Goal: Transaction & Acquisition: Purchase product/service

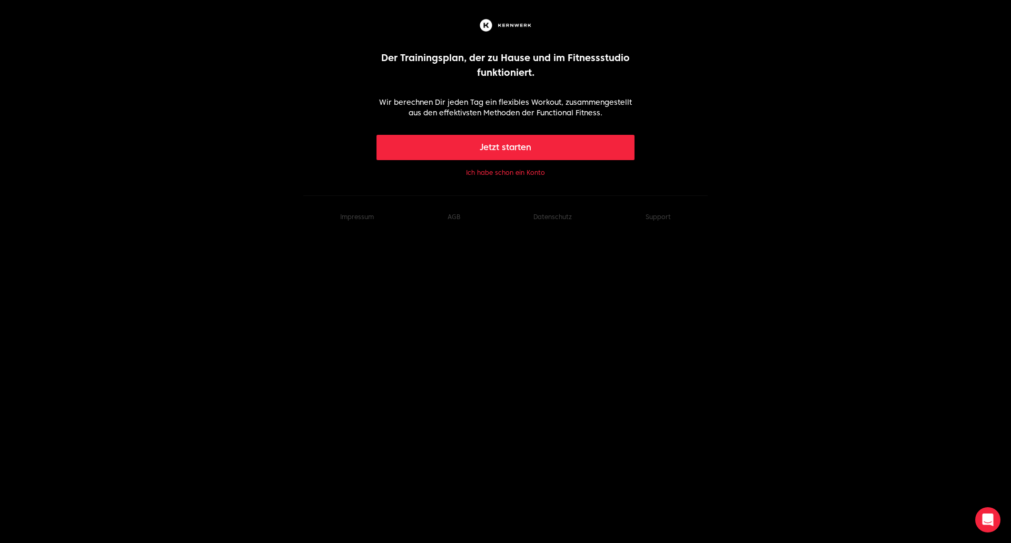
click at [505, 169] on button "Ich habe schon ein Konto" at bounding box center [505, 172] width 79 height 8
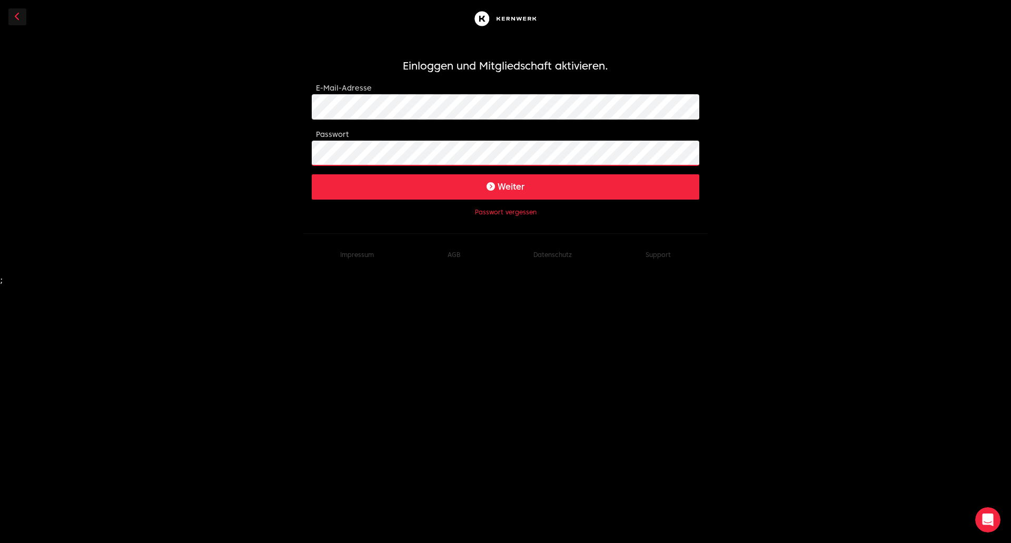
click button "Weiter" at bounding box center [505, 186] width 387 height 25
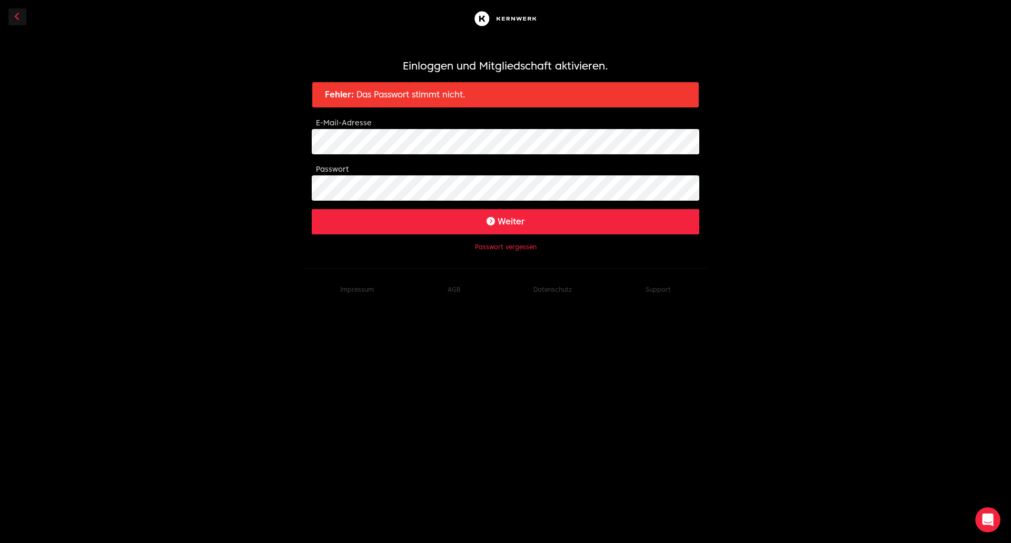
click at [518, 248] on button "Passwort vergessen" at bounding box center [506, 247] width 62 height 8
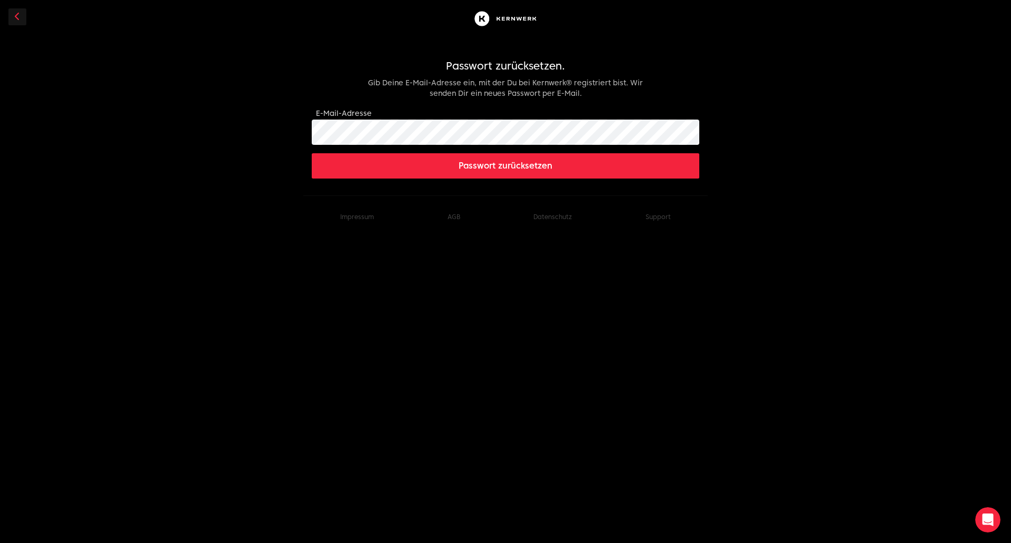
click at [516, 162] on button "Passwort zurücksetzen" at bounding box center [505, 165] width 387 height 25
click at [467, 170] on button "Passwort zurücksetzen" at bounding box center [505, 165] width 387 height 25
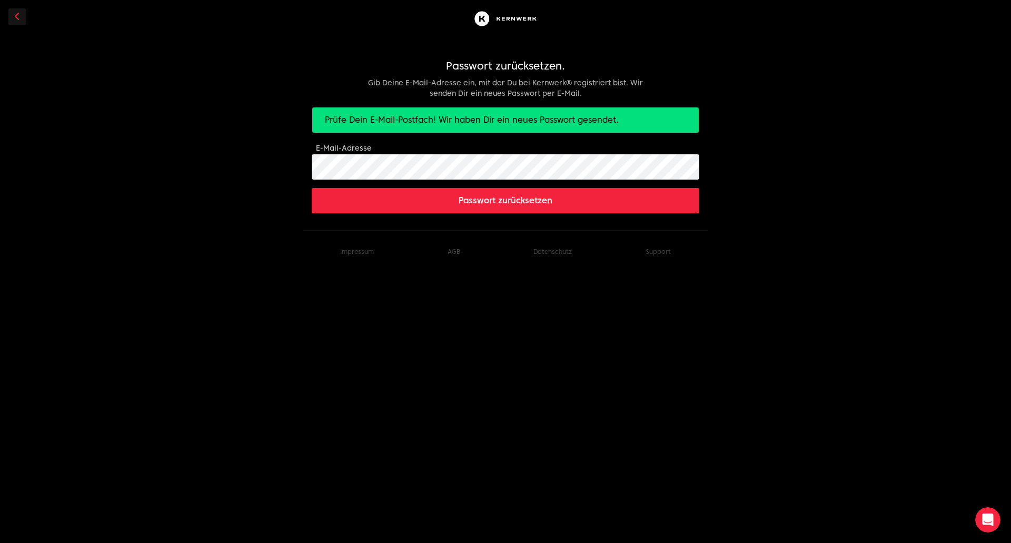
click at [490, 202] on button "Passwort zurücksetzen" at bounding box center [505, 200] width 387 height 25
click at [485, 200] on button "Passwort zurücksetzen" at bounding box center [505, 200] width 387 height 25
click at [16, 16] on icon at bounding box center [17, 16] width 5 height 8
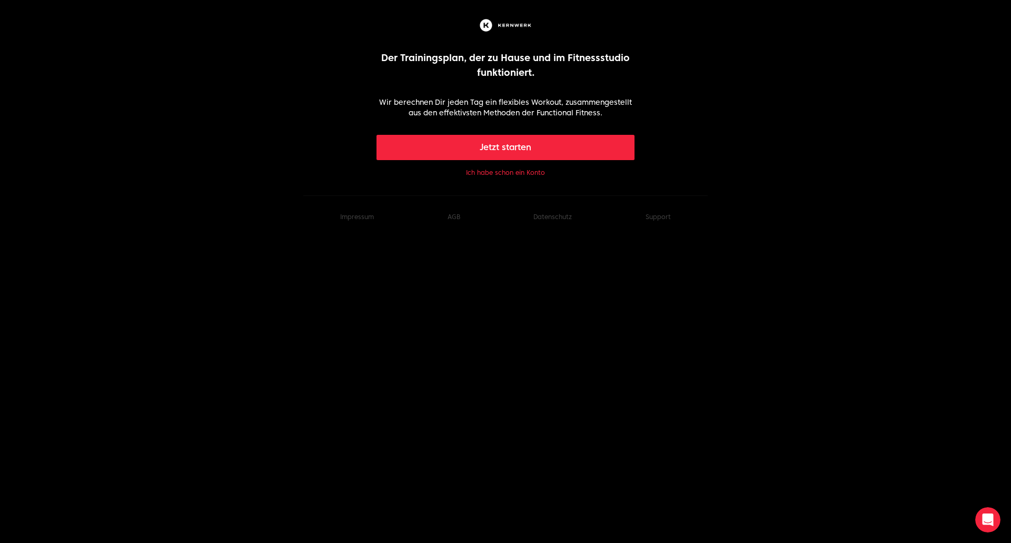
click at [500, 170] on button "Ich habe schon ein Konto" at bounding box center [505, 172] width 79 height 8
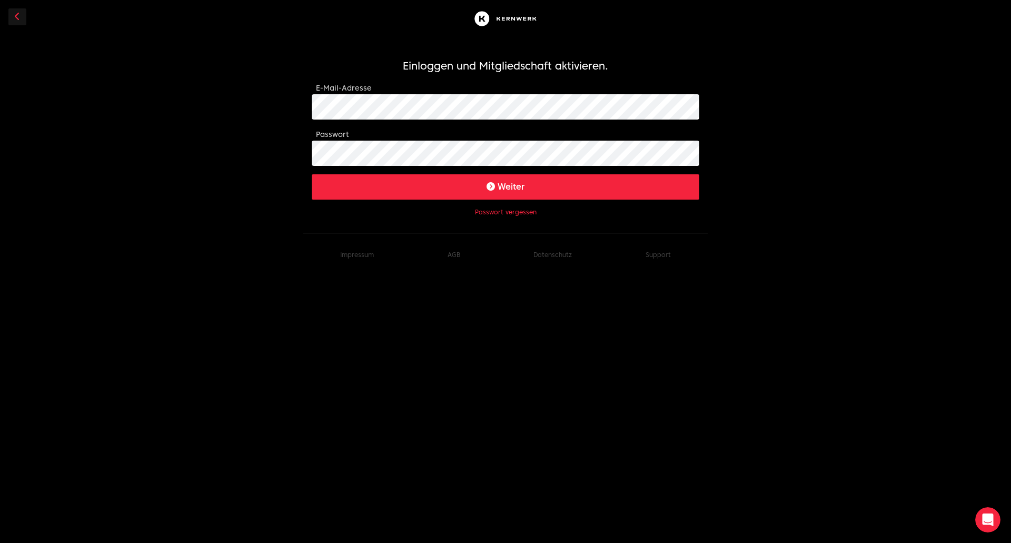
click at [491, 188] on icon "submit" at bounding box center [490, 186] width 8 height 8
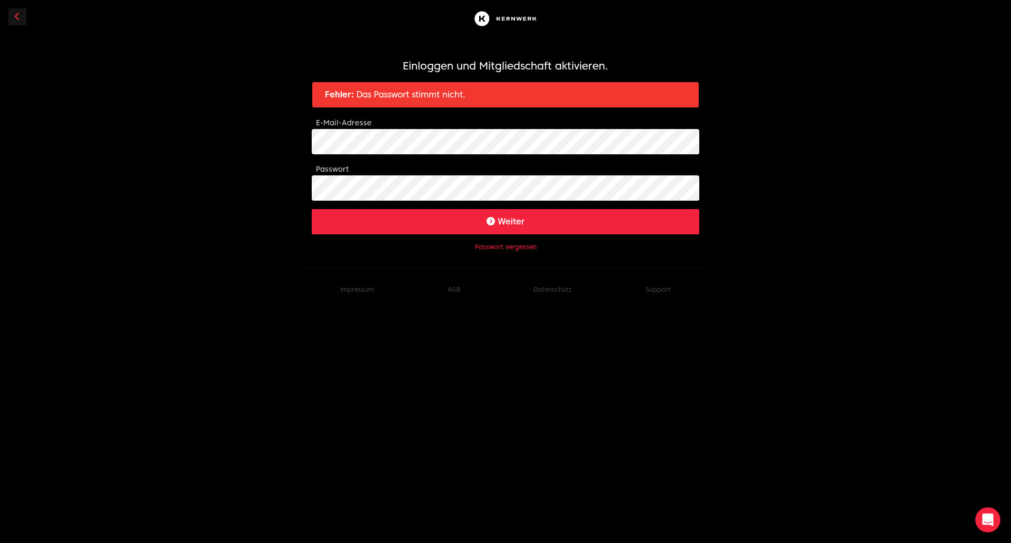
click at [499, 243] on button "Passwort vergessen" at bounding box center [506, 247] width 62 height 8
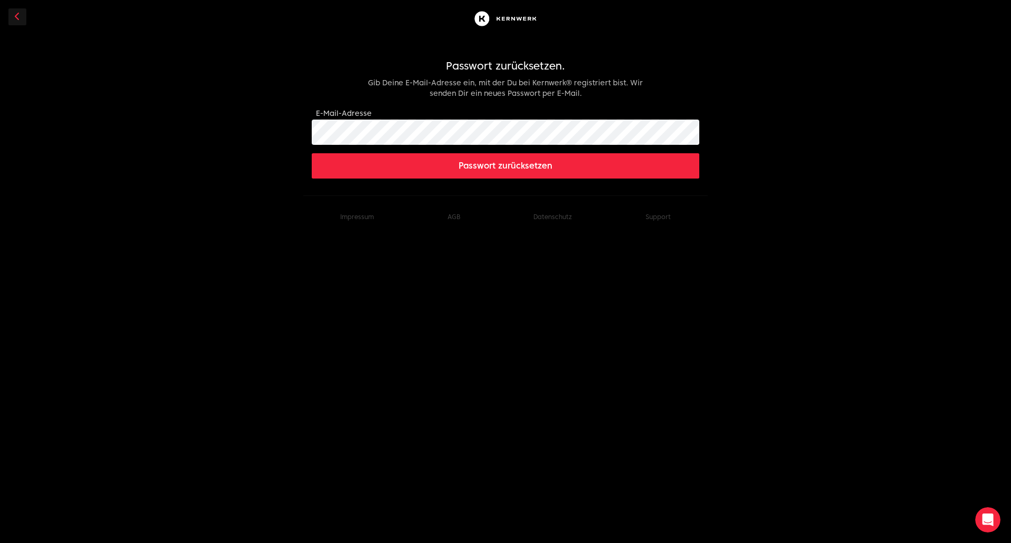
click at [523, 167] on button "Passwort zurücksetzen" at bounding box center [505, 165] width 387 height 25
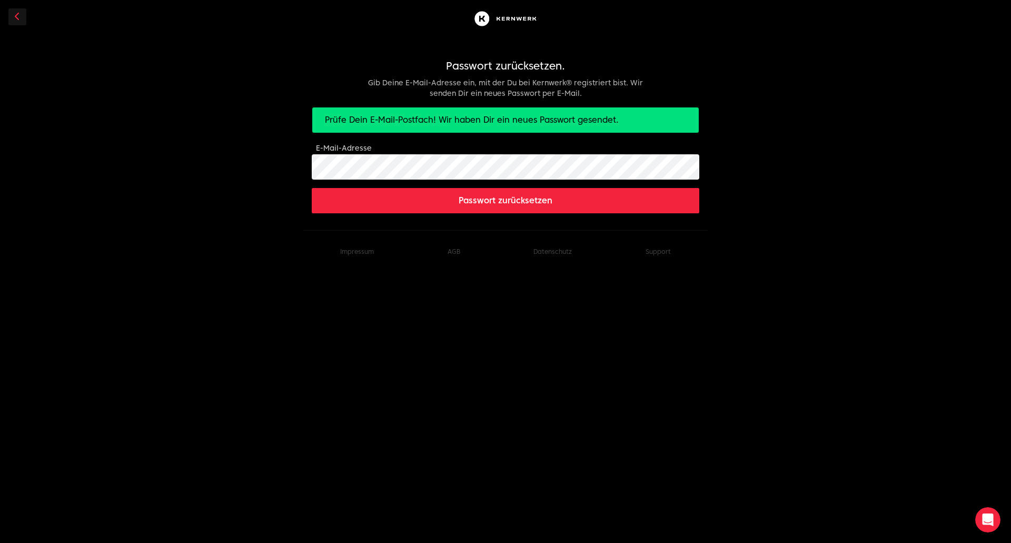
click at [14, 15] on link at bounding box center [17, 16] width 18 height 17
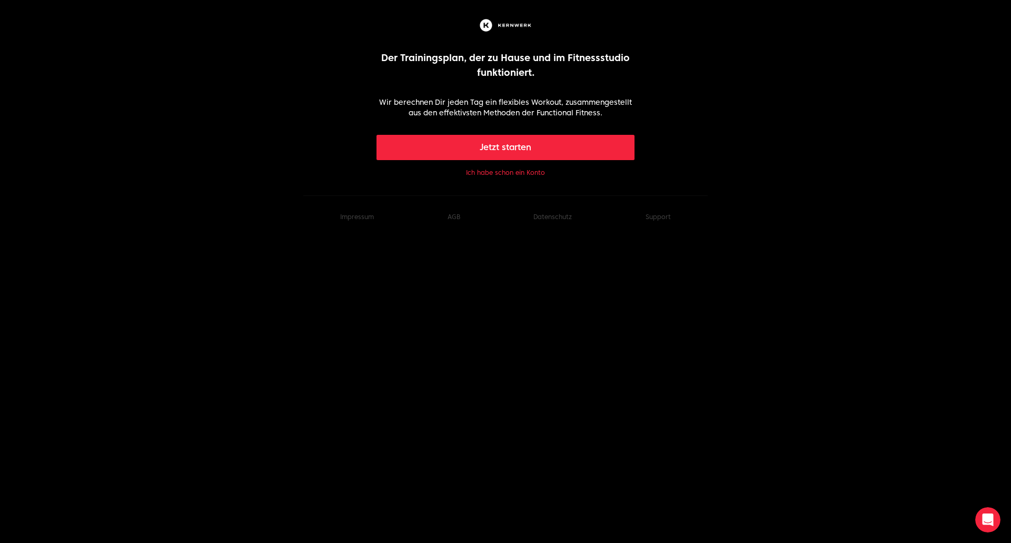
click at [521, 173] on button "Ich habe schon ein Konto" at bounding box center [505, 172] width 79 height 8
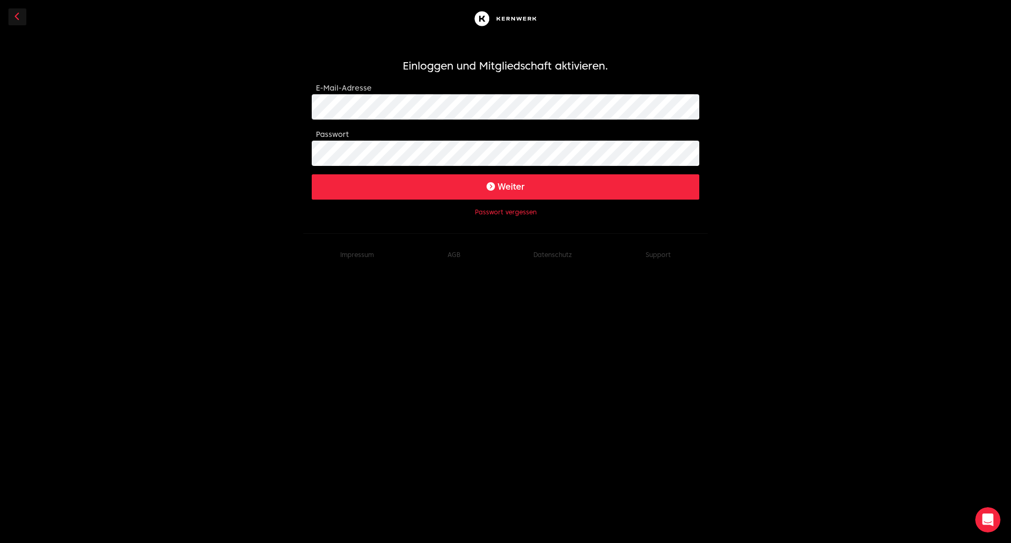
click at [504, 187] on button "Weiter" at bounding box center [505, 186] width 387 height 25
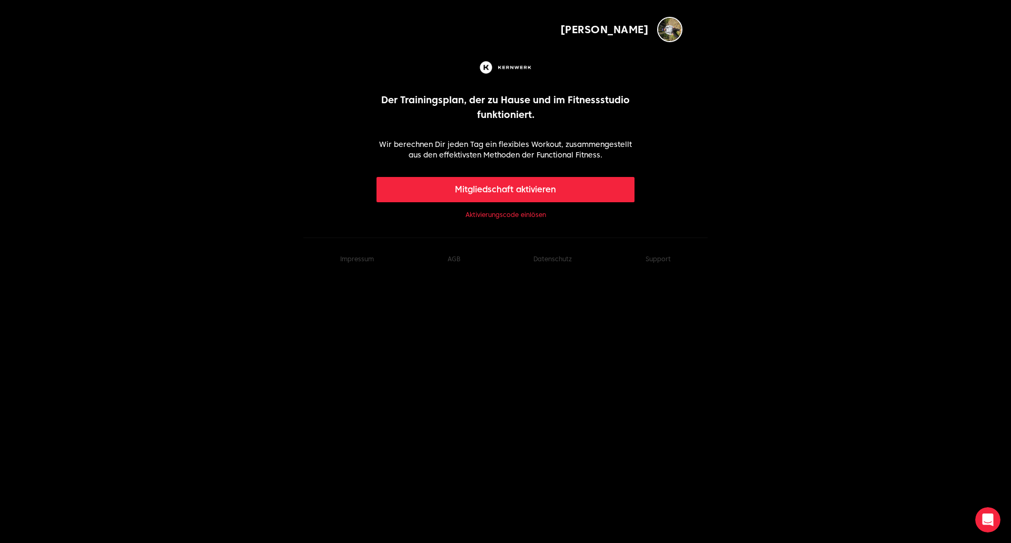
click at [517, 215] on link "Aktivierungscode einlösen" at bounding box center [505, 215] width 81 height 8
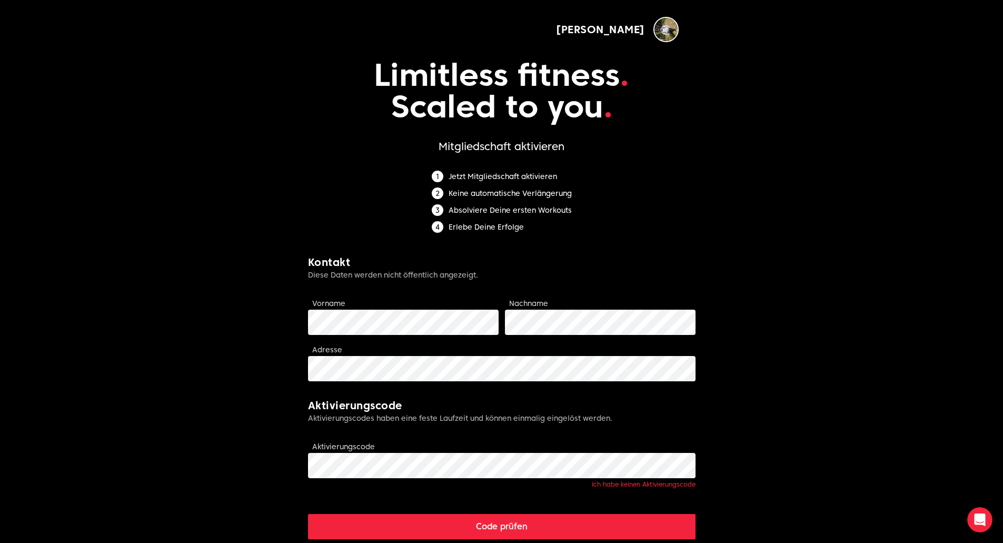
click at [670, 29] on img "button" at bounding box center [665, 29] width 25 height 25
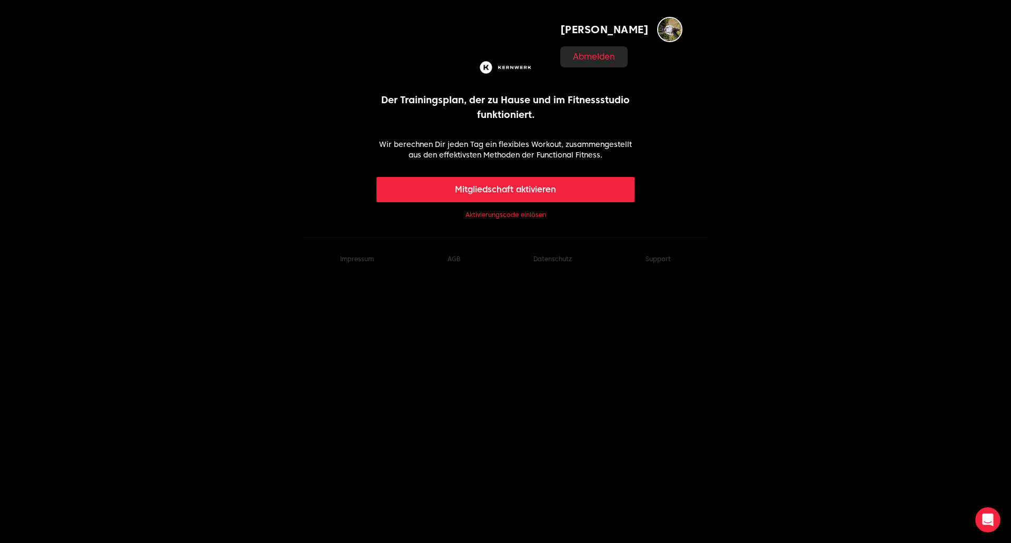
click at [527, 193] on button "Mitgliedschaft aktivieren" at bounding box center [505, 189] width 258 height 25
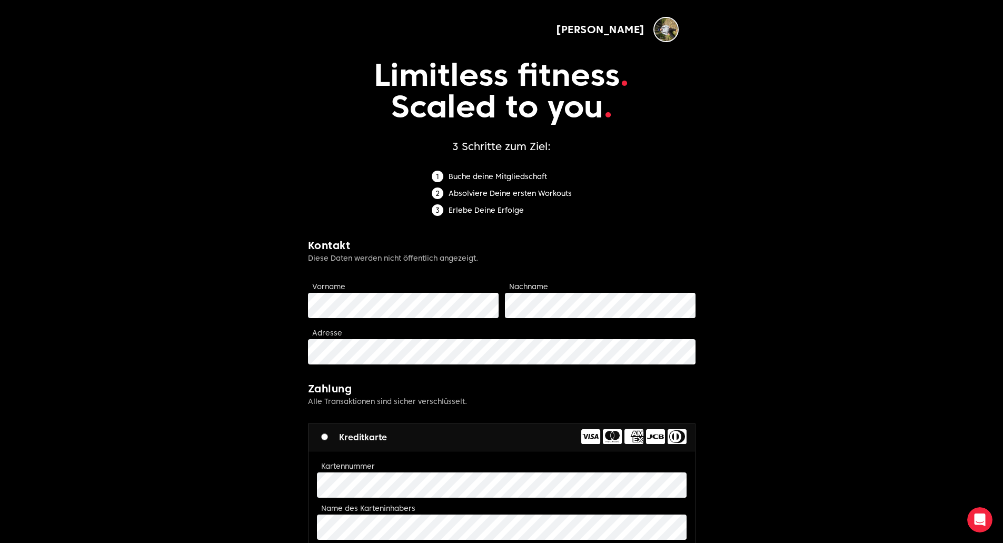
click at [662, 26] on img "button" at bounding box center [665, 29] width 25 height 25
click at [614, 25] on span "[PERSON_NAME]" at bounding box center [600, 29] width 89 height 15
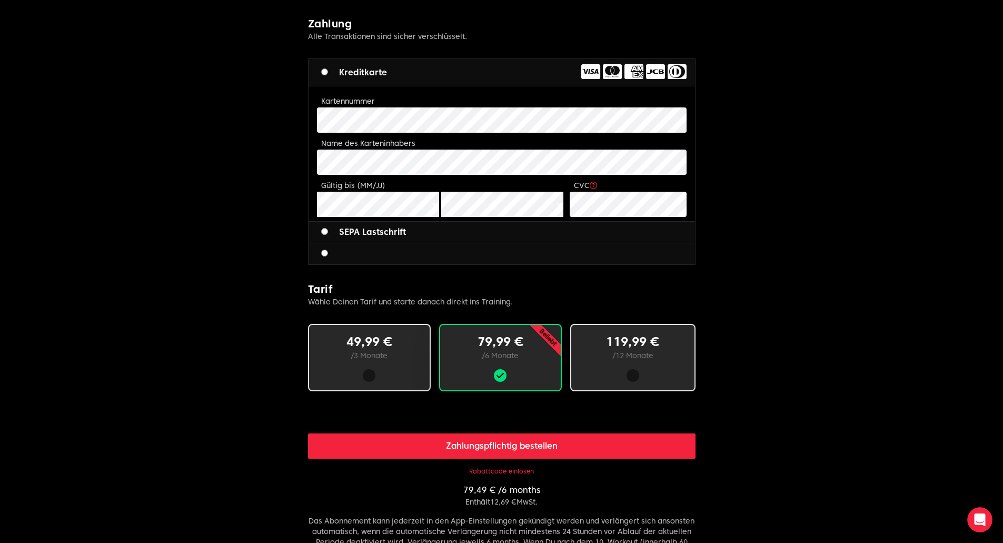
scroll to position [368, 0]
